Goal: Check status

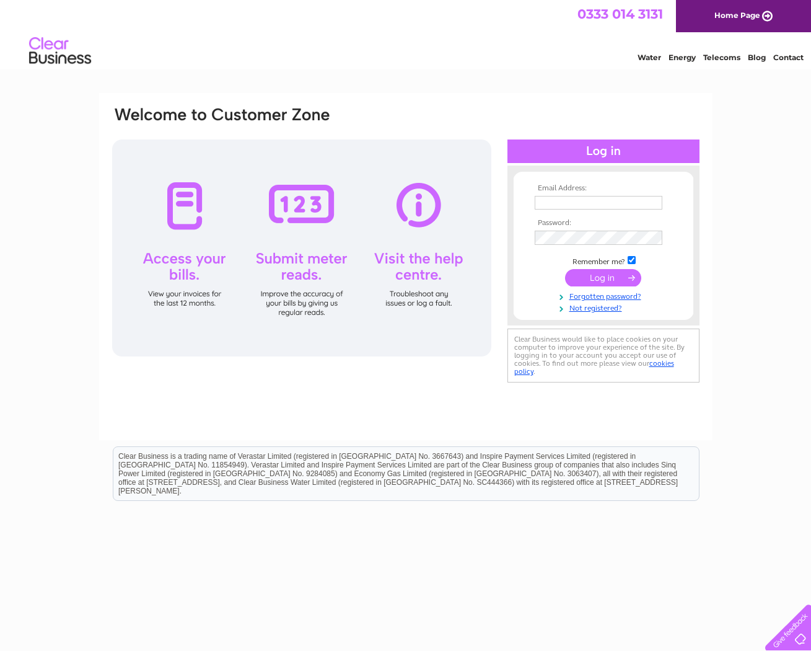
scroll to position [2, 0]
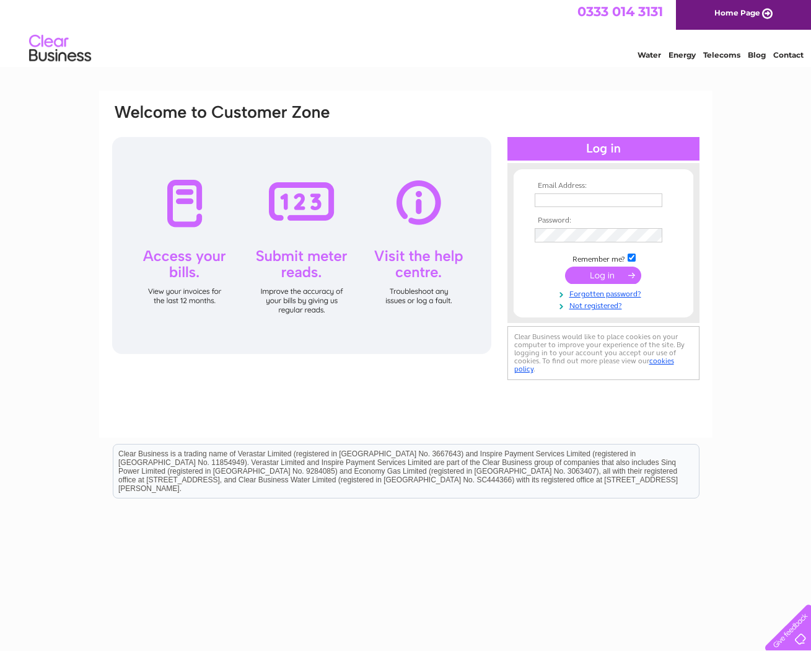
click at [599, 187] on th "Email Address:" at bounding box center [604, 186] width 144 height 9
drag, startPoint x: 579, startPoint y: 191, endPoint x: 569, endPoint y: 195, distance: 10.3
click at [577, 191] on td at bounding box center [604, 200] width 144 height 20
click at [566, 195] on input "text" at bounding box center [599, 200] width 129 height 15
type input "judy@judy-fox.com"
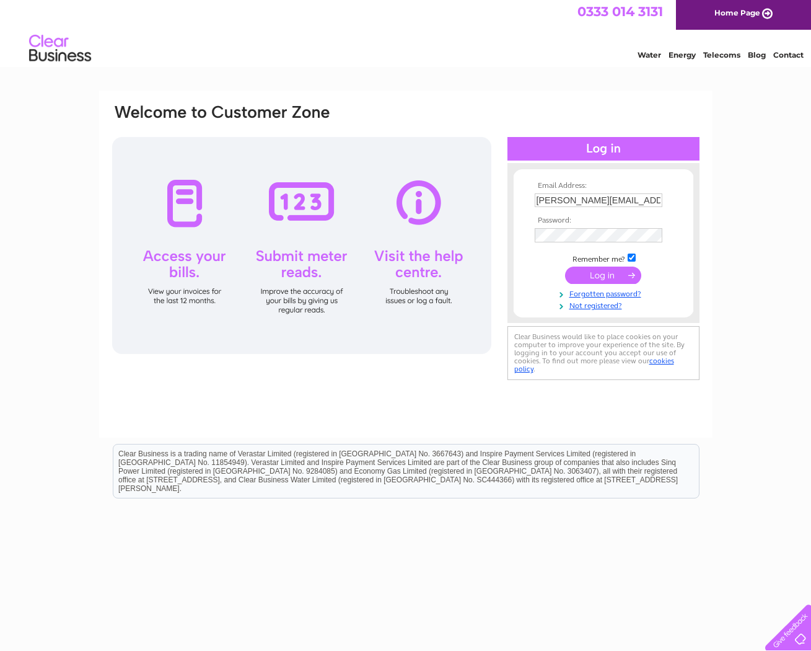
click at [598, 274] on input "submit" at bounding box center [603, 274] width 76 height 17
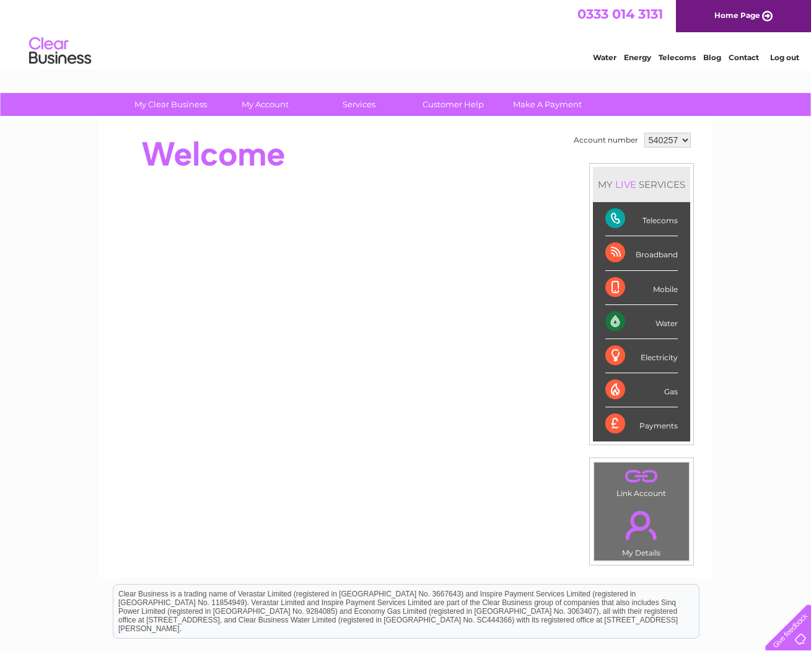
click at [620, 320] on div "Water" at bounding box center [641, 322] width 72 height 34
click at [622, 320] on div "Water" at bounding box center [641, 322] width 72 height 34
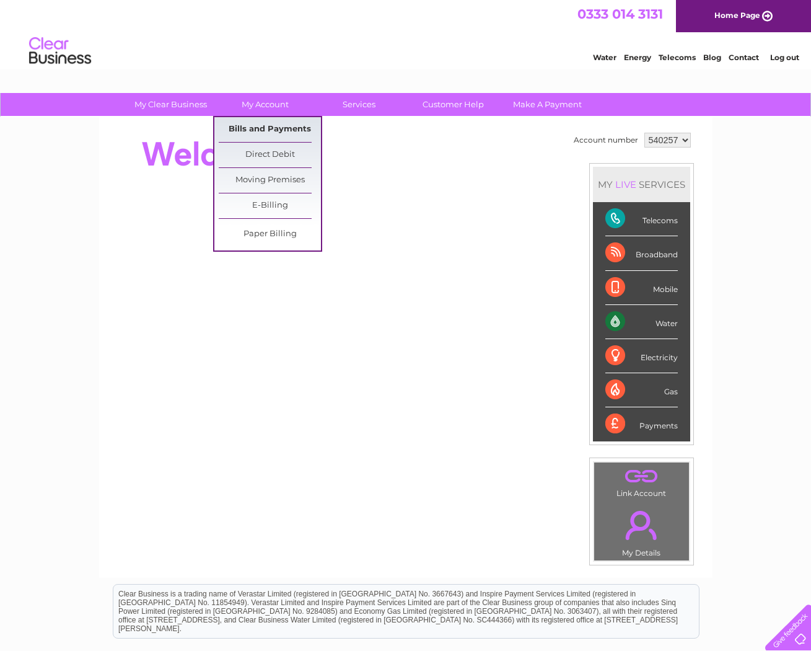
click at [278, 131] on link "Bills and Payments" at bounding box center [270, 129] width 102 height 25
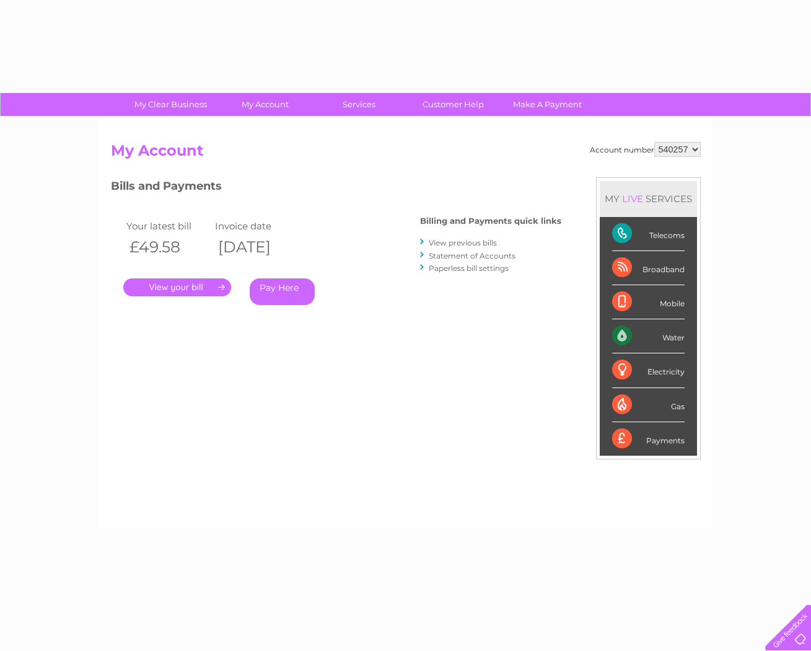
click at [278, 129] on div "Account number 540257 My Account MY LIVE SERVICES Telecoms Broadband Mobile Wat…" at bounding box center [405, 322] width 613 height 410
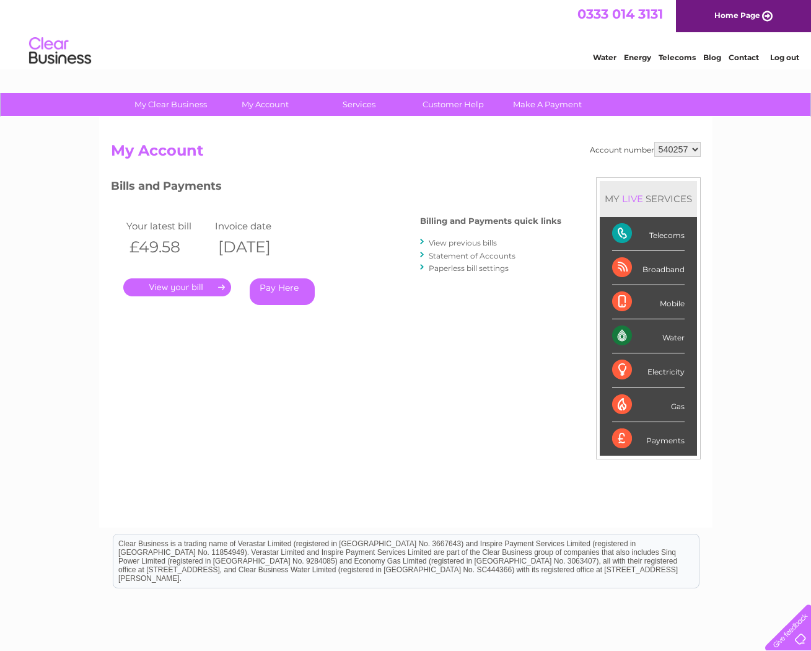
click at [191, 282] on link "." at bounding box center [177, 287] width 108 height 18
